Goal: Transaction & Acquisition: Purchase product/service

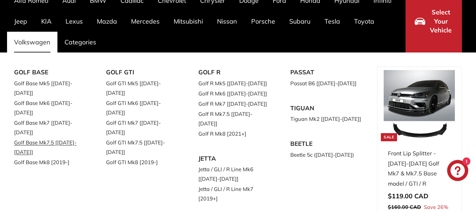
scroll to position [71, 0]
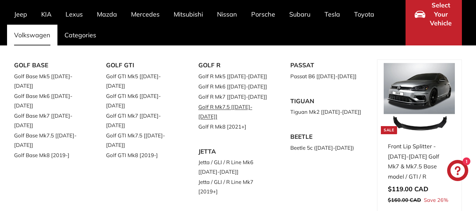
click at [232, 104] on link "Golf R Mk7.5 [[DATE]-[DATE]]" at bounding box center [235, 112] width 72 height 20
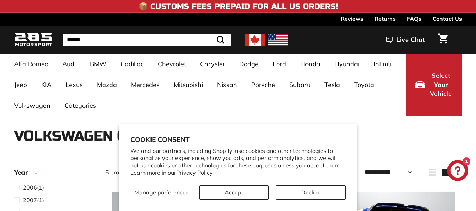
select select "**********"
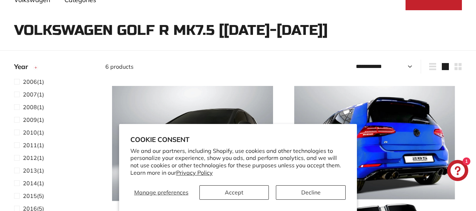
scroll to position [106, 0]
click at [244, 194] on button "Accept" at bounding box center [235, 193] width 70 height 14
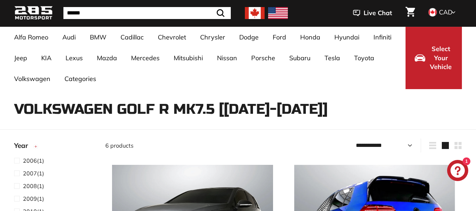
scroll to position [0, 0]
